Goal: Task Accomplishment & Management: Complete application form

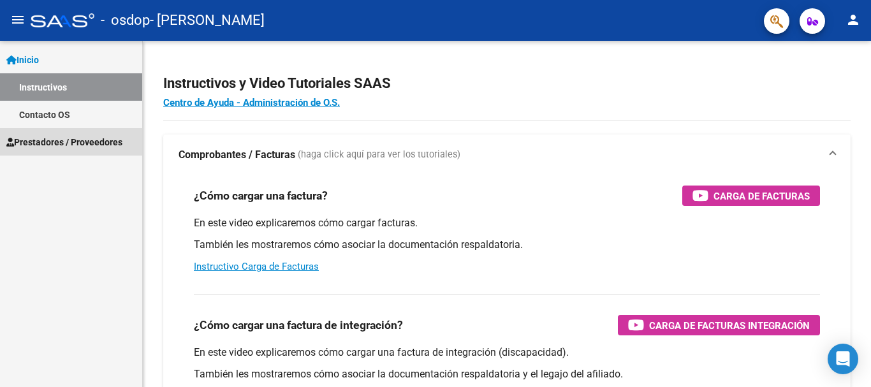
click at [57, 135] on span "Prestadores / Proveedores" at bounding box center [64, 142] width 116 height 14
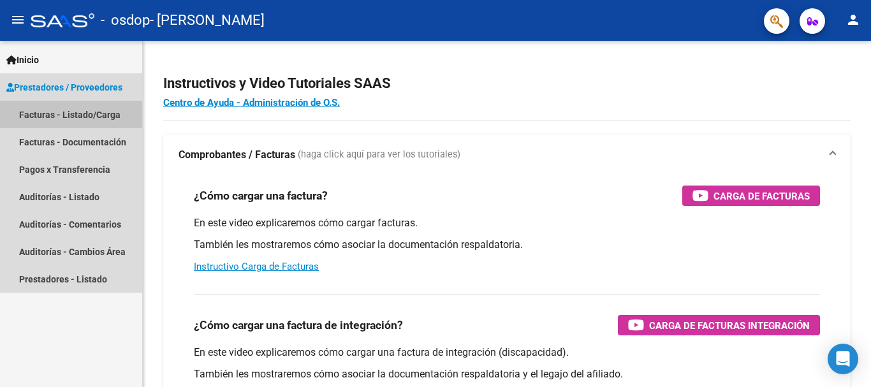
click at [62, 115] on link "Facturas - Listado/Carga" at bounding box center [71, 114] width 142 height 27
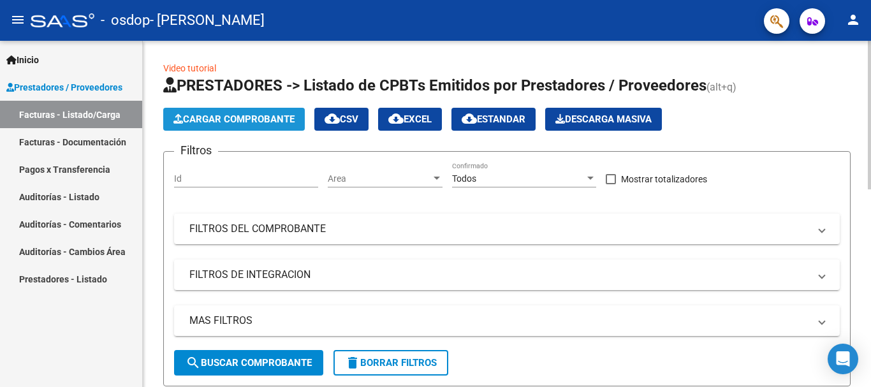
click at [246, 121] on span "Cargar Comprobante" at bounding box center [233, 119] width 121 height 11
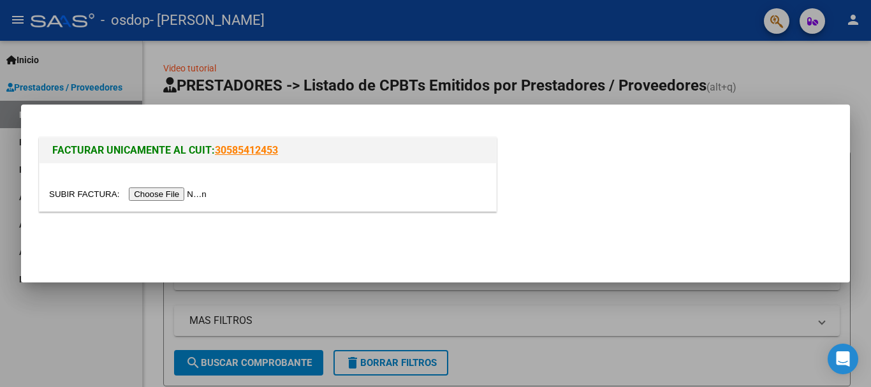
click at [189, 196] on input "file" at bounding box center [129, 193] width 161 height 13
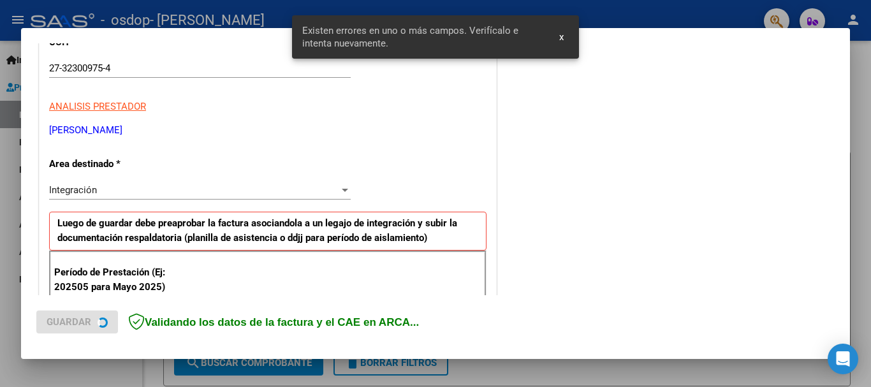
scroll to position [295, 0]
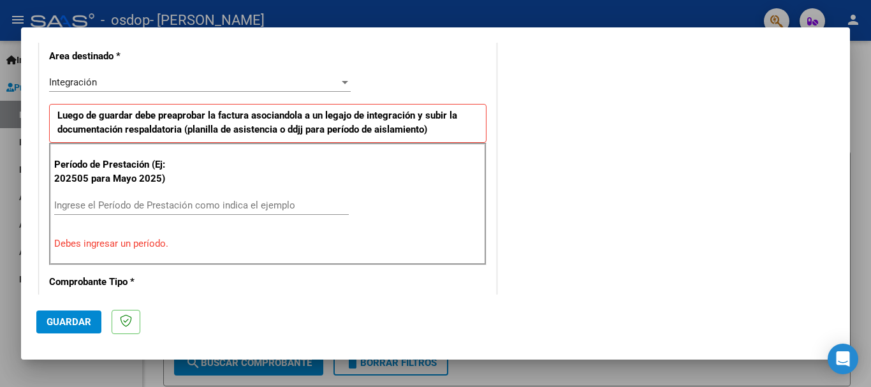
click at [342, 84] on div at bounding box center [345, 82] width 6 height 3
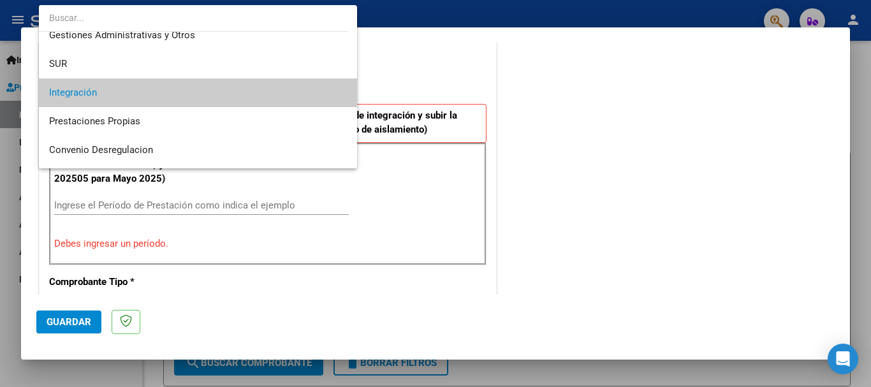
scroll to position [41, 0]
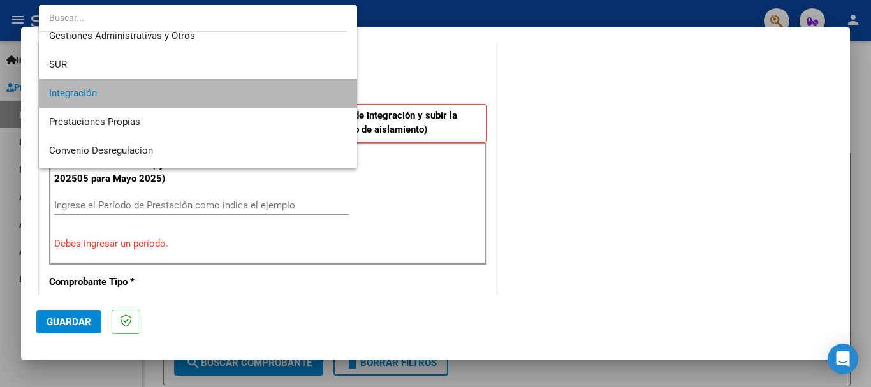
click at [328, 87] on span "Integración" at bounding box center [198, 93] width 298 height 29
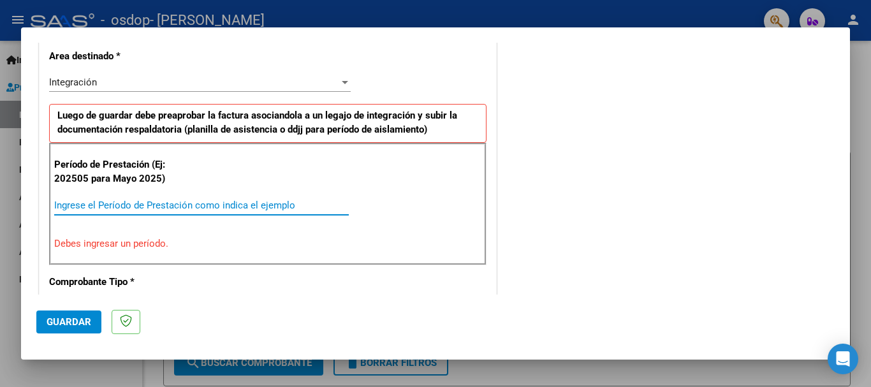
click at [71, 209] on input "Ingrese el Período de Prestación como indica el ejemplo" at bounding box center [201, 205] width 295 height 11
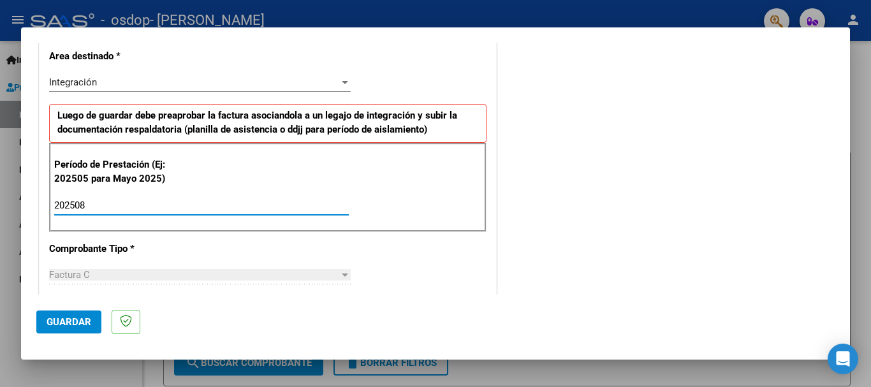
type input "202508"
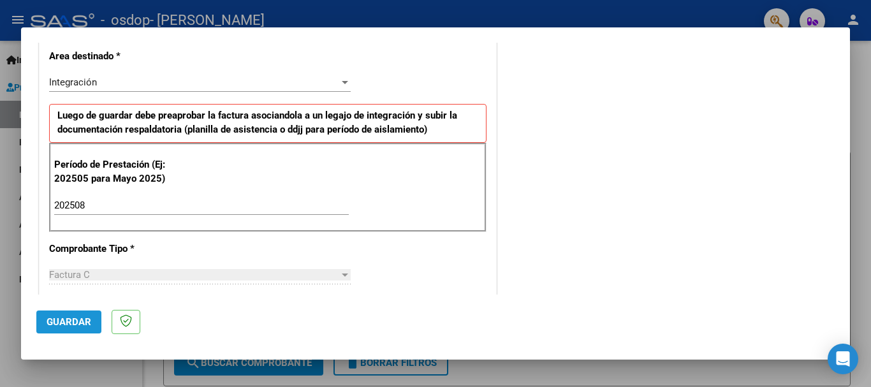
click at [85, 326] on span "Guardar" at bounding box center [69, 321] width 45 height 11
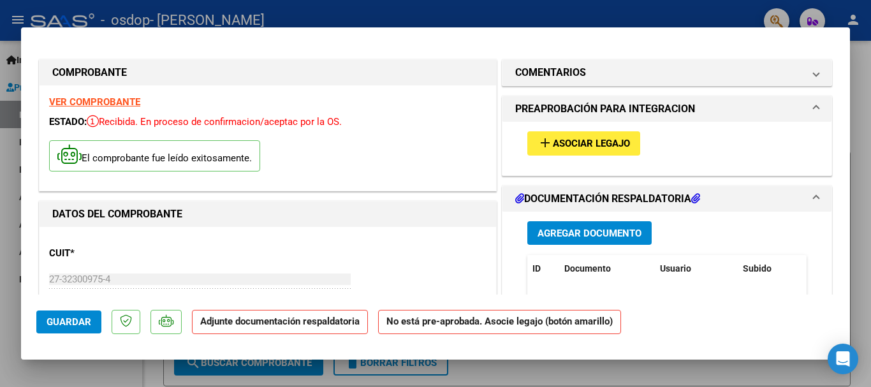
click at [559, 146] on span "Asociar Legajo" at bounding box center [591, 143] width 77 height 11
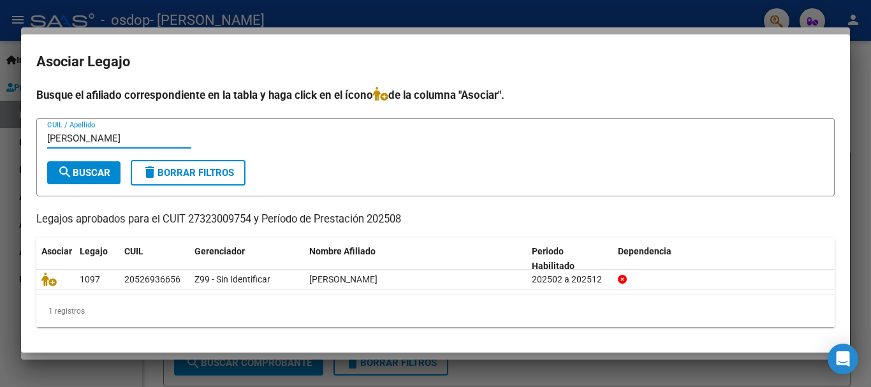
type input "[PERSON_NAME]"
click at [92, 167] on span "search Buscar" at bounding box center [83, 172] width 53 height 11
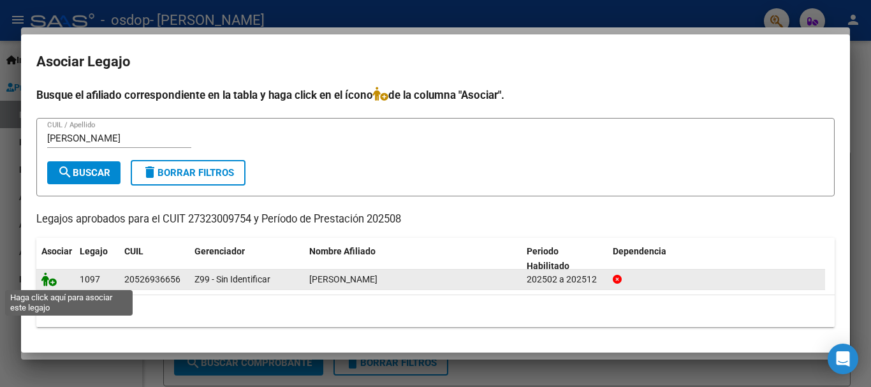
click at [49, 281] on icon at bounding box center [48, 279] width 15 height 14
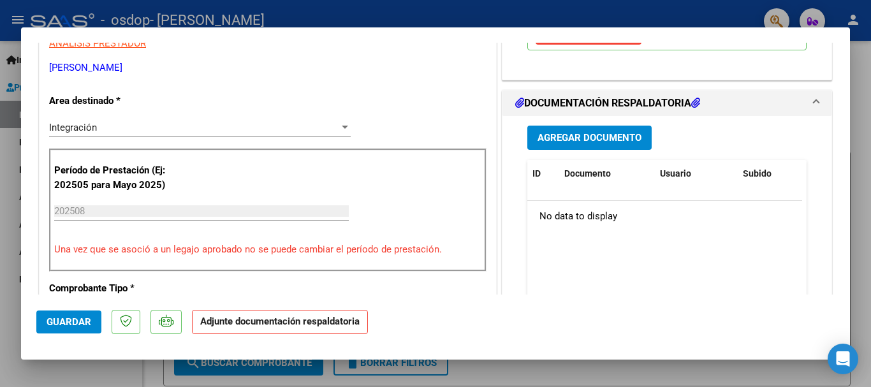
scroll to position [297, 0]
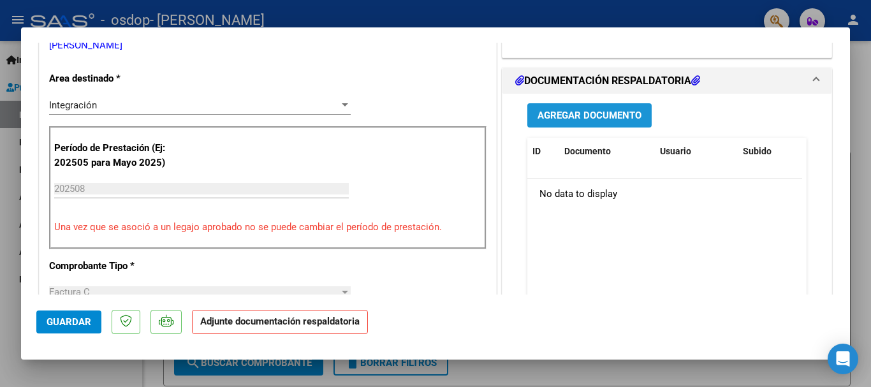
click at [626, 116] on span "Agregar Documento" at bounding box center [590, 115] width 104 height 11
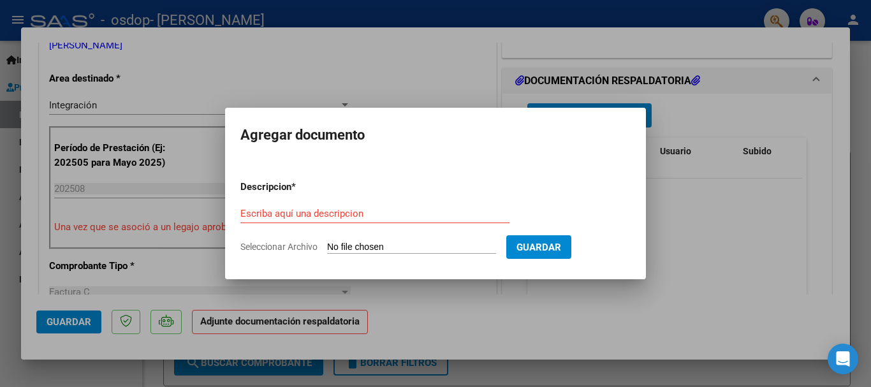
click at [290, 247] on span "Seleccionar Archivo" at bounding box center [278, 247] width 77 height 10
click at [327, 247] on input "Seleccionar Archivo" at bounding box center [411, 248] width 169 height 12
type input "C:\fakepath\27323009754_011_00003_00000548.pdf"
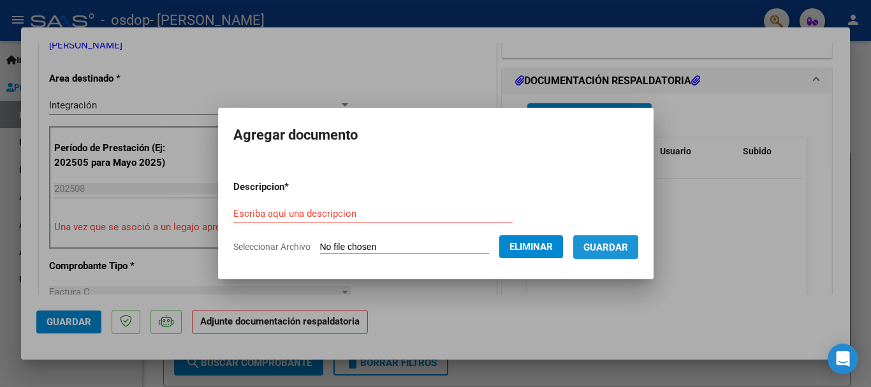
click at [617, 242] on span "Guardar" at bounding box center [606, 247] width 45 height 11
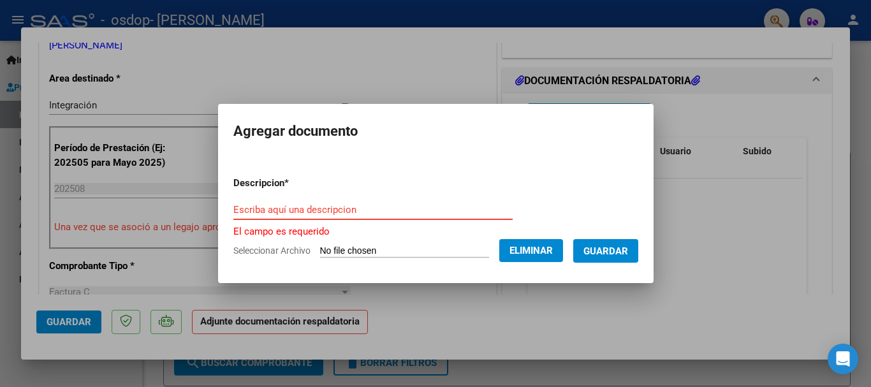
click at [321, 212] on input "Escriba aquí una descripcion" at bounding box center [372, 209] width 279 height 11
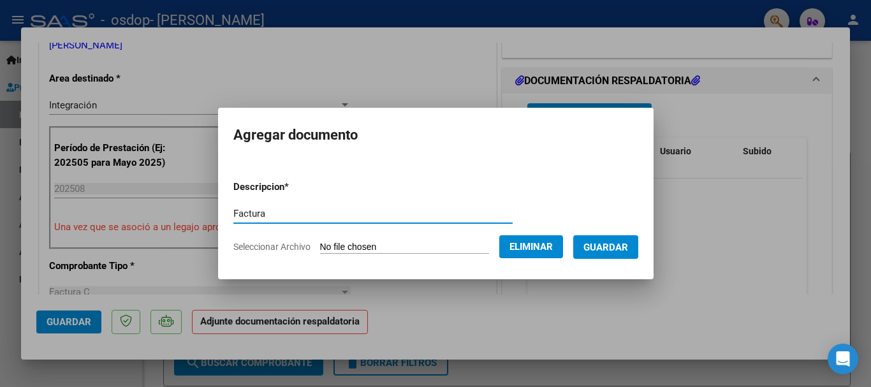
type input "Factura"
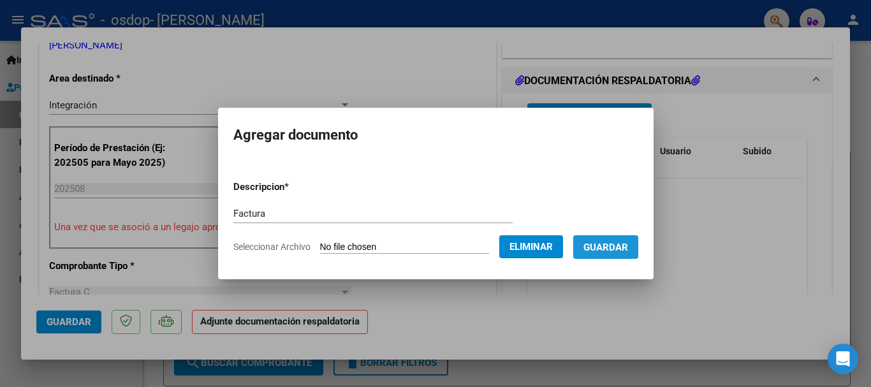
click at [628, 242] on span "Guardar" at bounding box center [606, 247] width 45 height 11
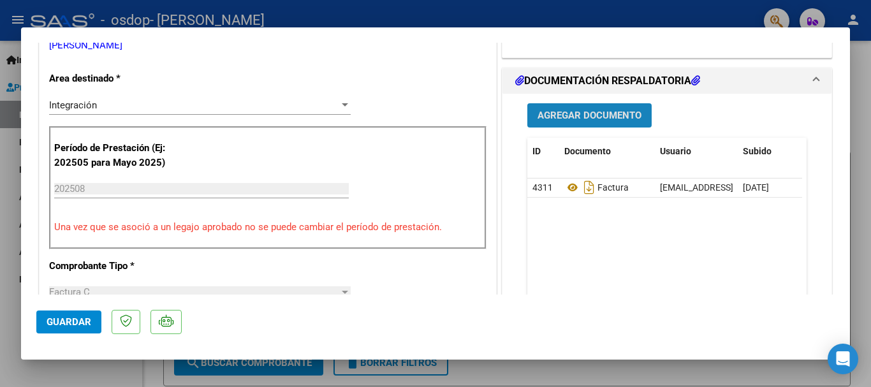
click at [624, 122] on button "Agregar Documento" at bounding box center [589, 115] width 124 height 24
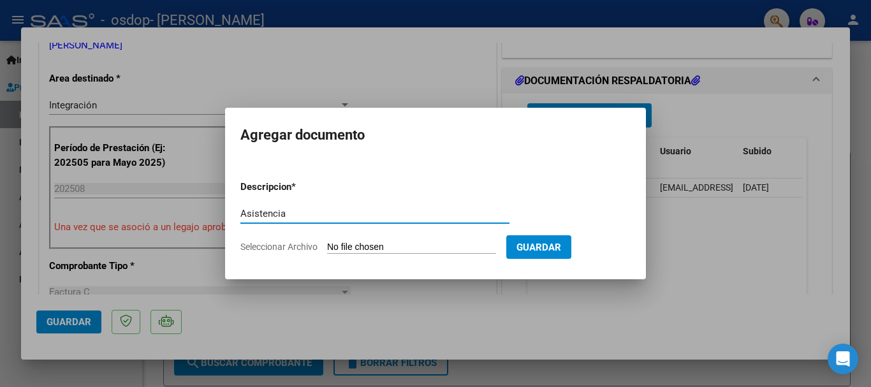
type input "Asistencia"
click at [279, 247] on span "Seleccionar Archivo" at bounding box center [278, 247] width 77 height 10
click at [327, 247] on input "Seleccionar Archivo" at bounding box center [411, 248] width 169 height 12
type input "C:\fakepath\Asistencia.pdf"
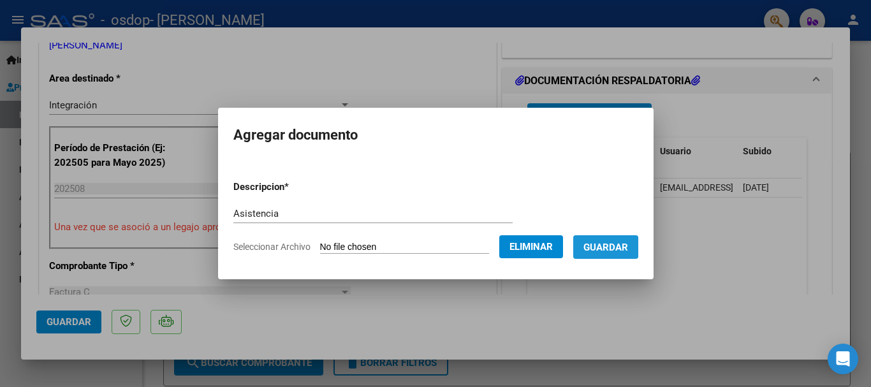
click at [602, 247] on span "Guardar" at bounding box center [606, 247] width 45 height 11
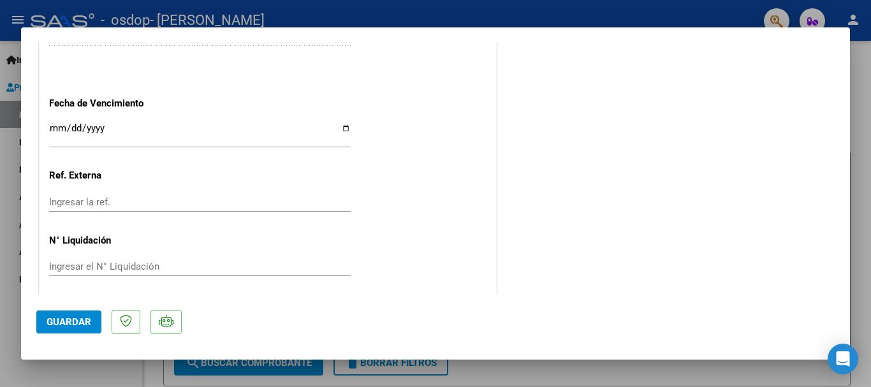
scroll to position [890, 0]
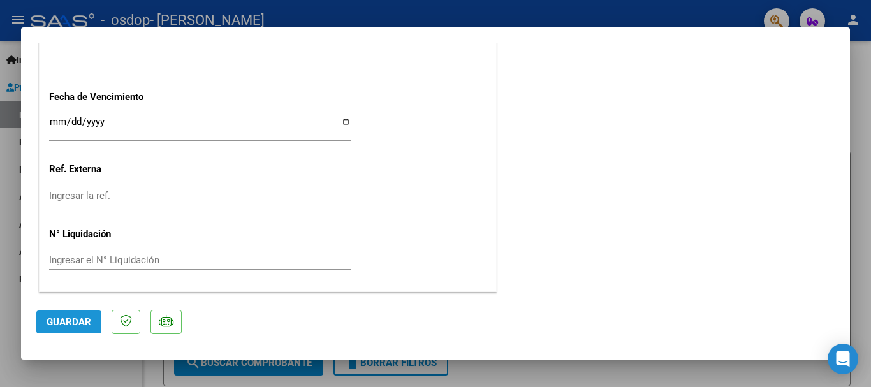
click at [62, 321] on span "Guardar" at bounding box center [69, 321] width 45 height 11
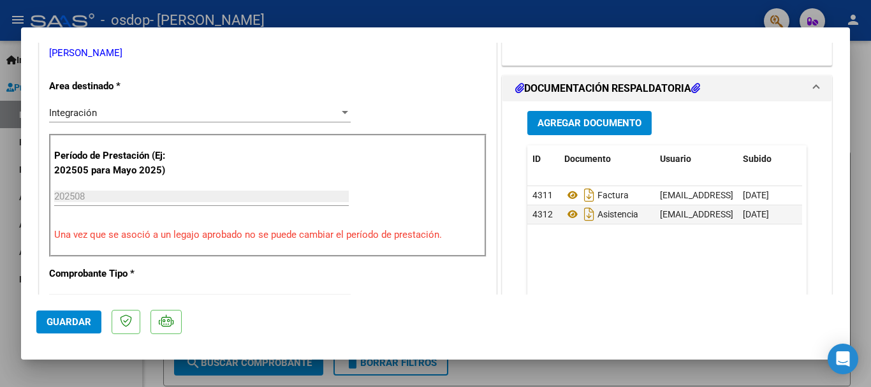
scroll to position [0, 0]
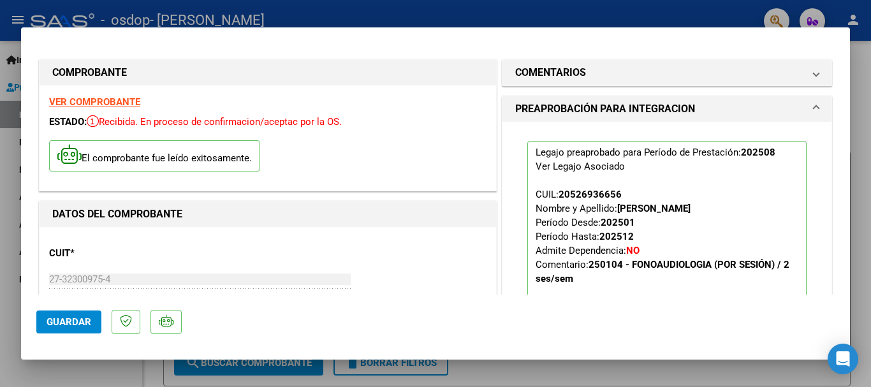
click at [858, 87] on div at bounding box center [435, 193] width 871 height 387
type input "$ 0,00"
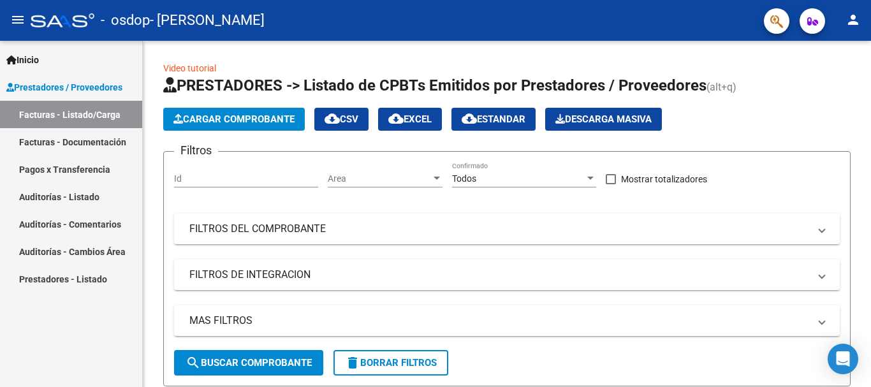
click at [31, 138] on link "Facturas - Documentación" at bounding box center [71, 141] width 142 height 27
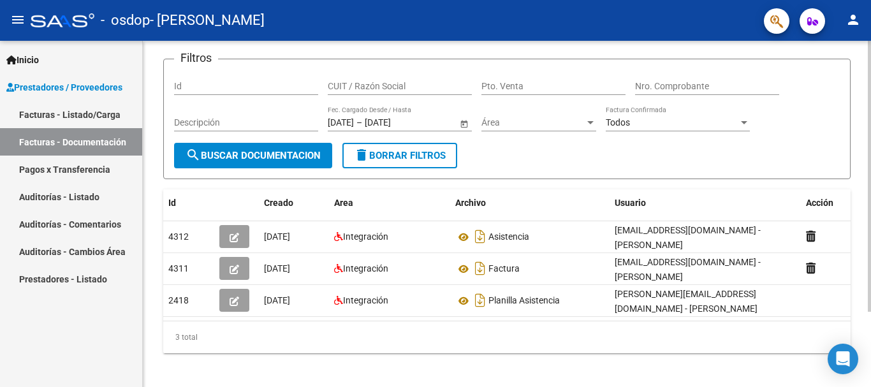
click at [871, 201] on div at bounding box center [869, 245] width 3 height 271
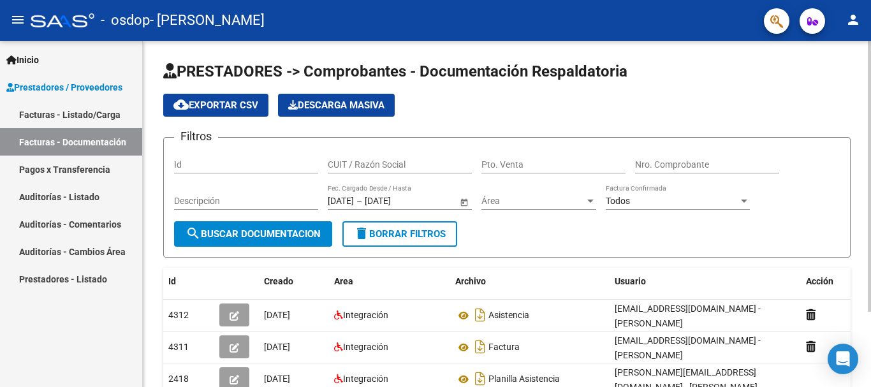
click at [871, 45] on div at bounding box center [869, 176] width 3 height 271
click at [856, 21] on mat-icon "person" at bounding box center [853, 19] width 15 height 15
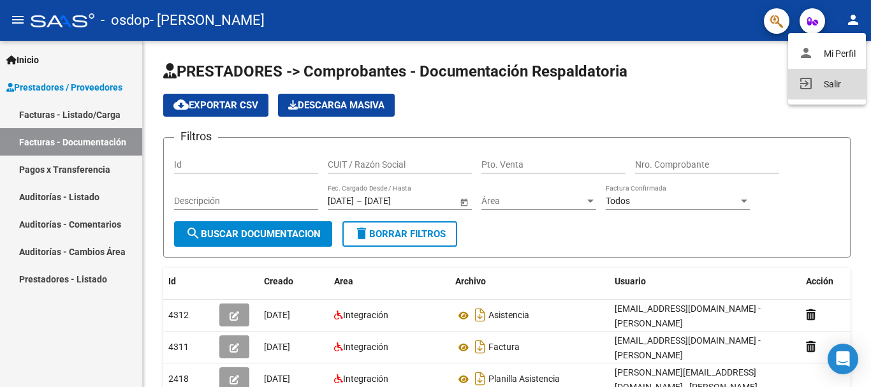
click at [829, 82] on button "exit_to_app Salir" at bounding box center [827, 84] width 78 height 31
